Goal: Transaction & Acquisition: Purchase product/service

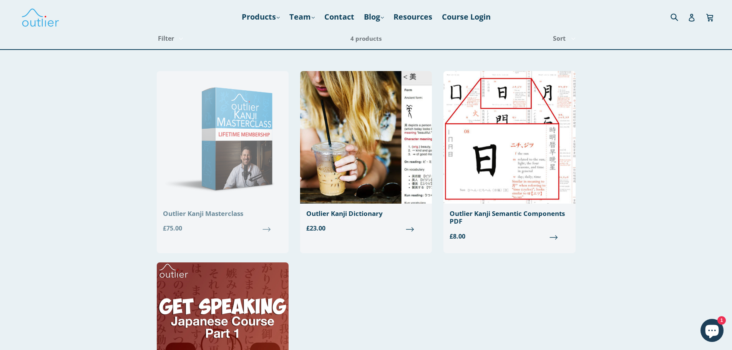
click at [182, 216] on div "Outlier Kanji Masterclass" at bounding box center [223, 214] width 120 height 8
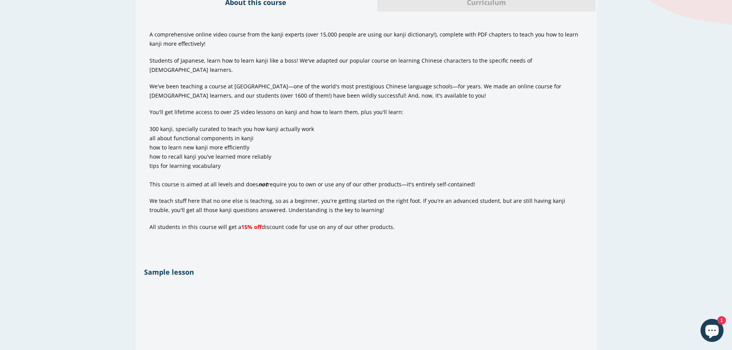
scroll to position [461, 0]
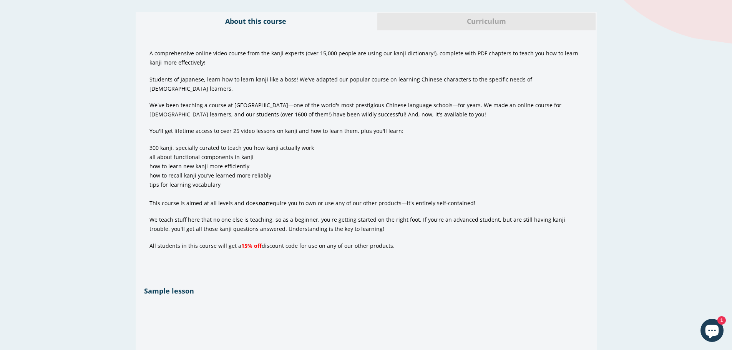
click at [472, 15] on div "Curriculum" at bounding box center [486, 21] width 219 height 18
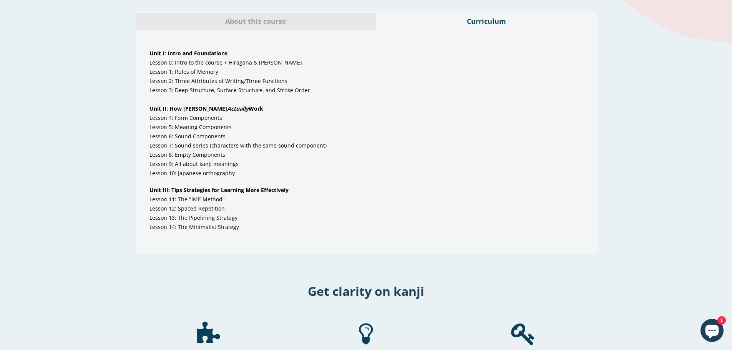
click at [216, 24] on span "About this course" at bounding box center [256, 22] width 229 height 10
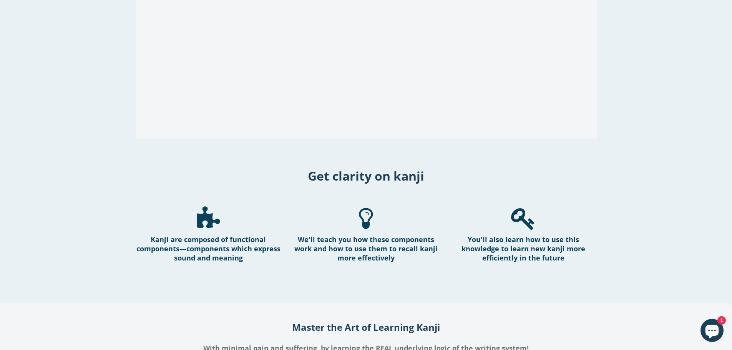
scroll to position [1038, 0]
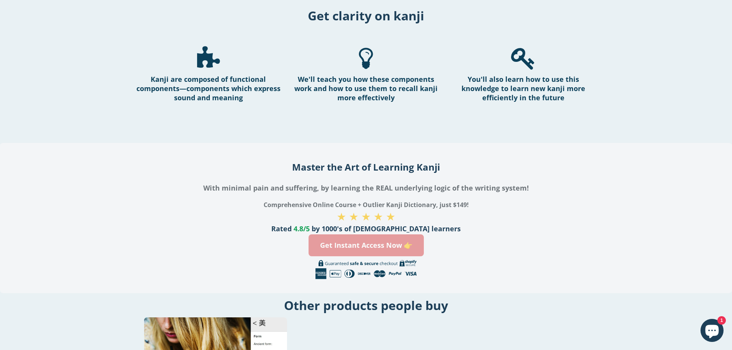
click at [388, 237] on link "Get Instant Access Now 👉" at bounding box center [366, 246] width 115 height 22
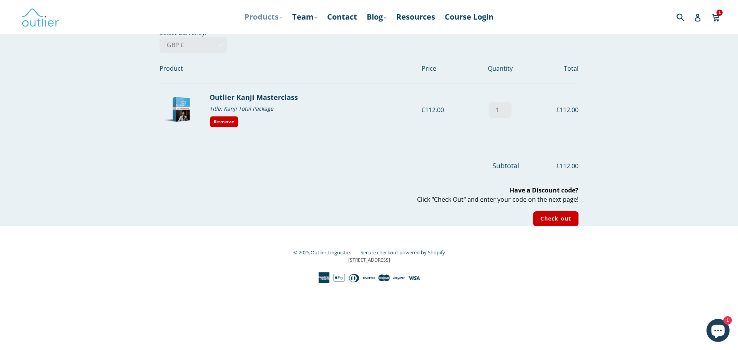
click at [283, 16] on link "Products .cls-1{fill:#231f20} expand" at bounding box center [264, 17] width 46 height 14
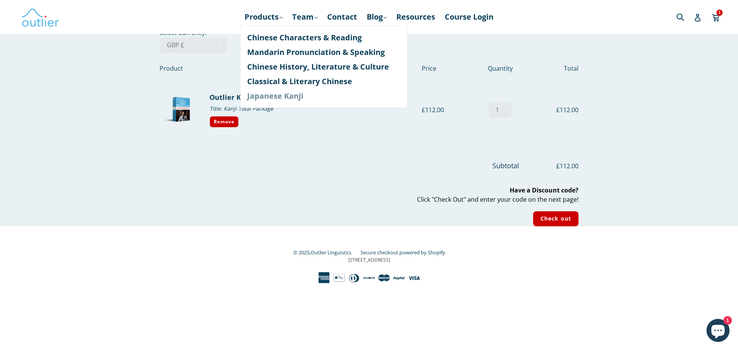
click at [271, 96] on link "Japanese Kanji" at bounding box center [323, 96] width 153 height 15
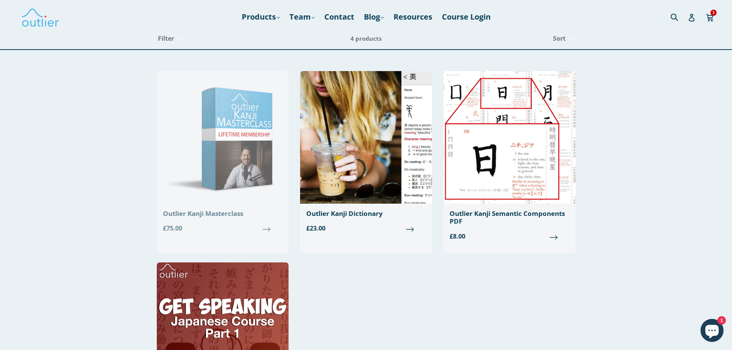
click at [242, 210] on div "Outlier Kanji Masterclass" at bounding box center [223, 214] width 120 height 8
